Goal: Find specific page/section: Find specific page/section

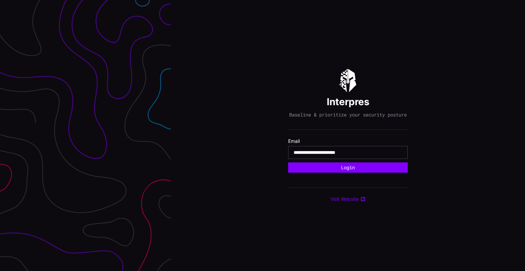
type input "**********"
click at [288, 162] on button "Login" at bounding box center [348, 167] width 120 height 10
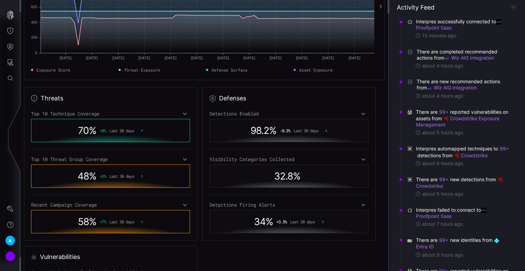
scroll to position [68, 0]
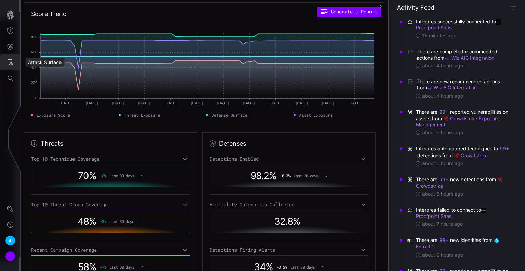
click at [7, 63] on icon "Attack Surface" at bounding box center [10, 62] width 7 height 7
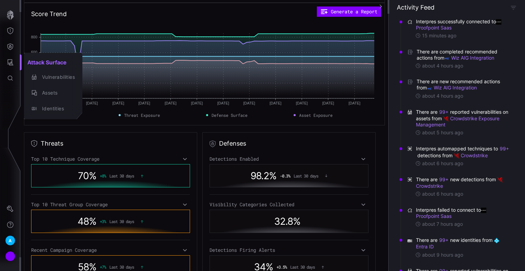
drag, startPoint x: 8, startPoint y: 50, endPoint x: 11, endPoint y: 47, distance: 4.5
click at [8, 50] on div at bounding box center [262, 135] width 525 height 271
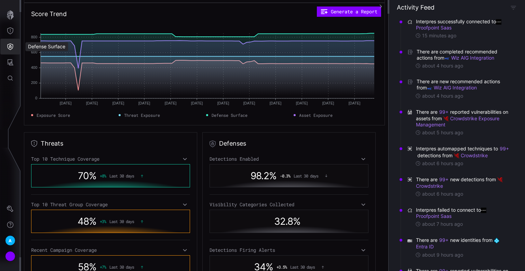
click at [3, 50] on button "Defense Surface" at bounding box center [10, 47] width 20 height 16
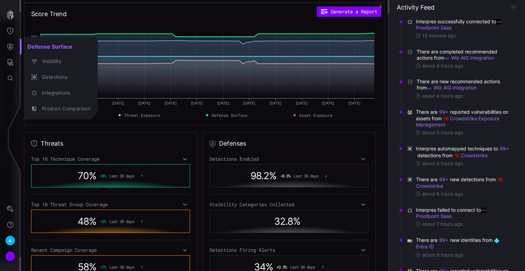
click at [7, 31] on div at bounding box center [262, 135] width 525 height 271
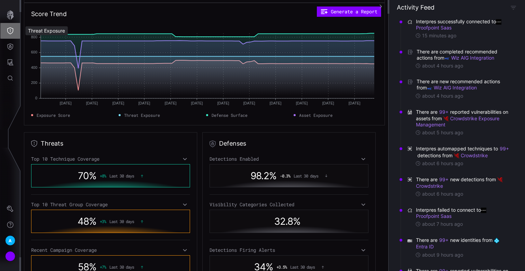
click at [7, 30] on icon "Threat Exposure" at bounding box center [10, 30] width 6 height 7
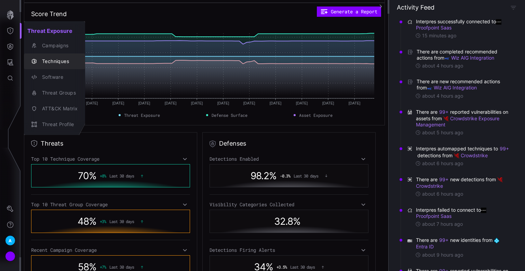
click at [50, 61] on div "Techniques" at bounding box center [58, 61] width 39 height 9
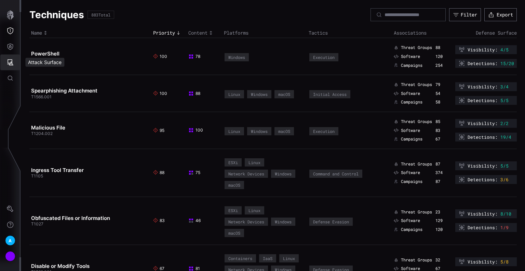
click at [11, 57] on button "Attack Surface" at bounding box center [10, 62] width 20 height 16
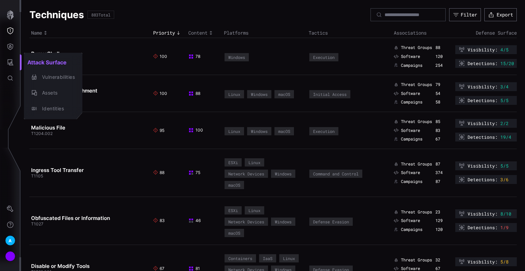
click at [3, 49] on div at bounding box center [262, 135] width 525 height 271
